Goal: Entertainment & Leisure: Consume media (video, audio)

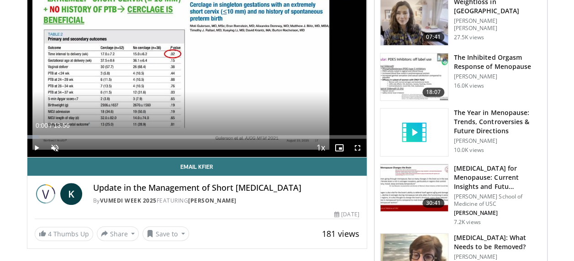
scroll to position [158, 0]
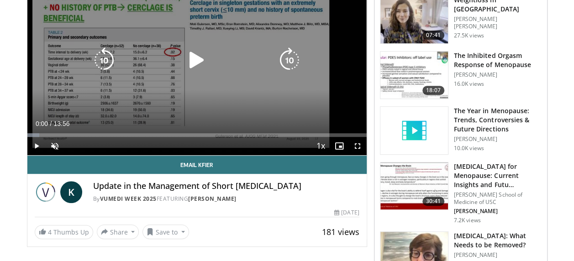
click at [215, 108] on div "10 seconds Tap to unmute" at bounding box center [197, 60] width 340 height 191
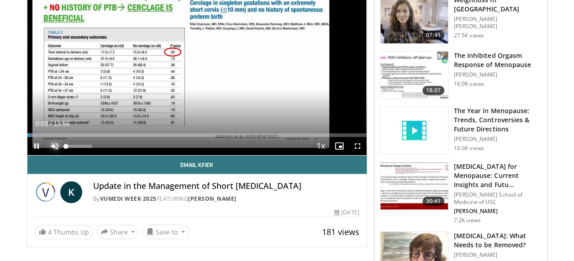
click at [57, 147] on span "Video Player" at bounding box center [55, 146] width 18 height 18
